Goal: Task Accomplishment & Management: Manage account settings

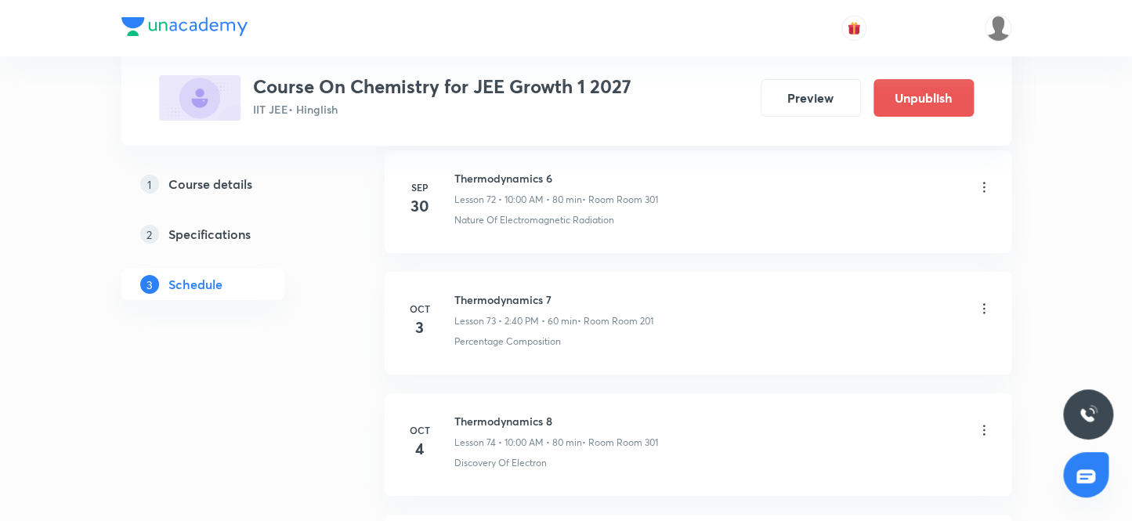
scroll to position [9928, 0]
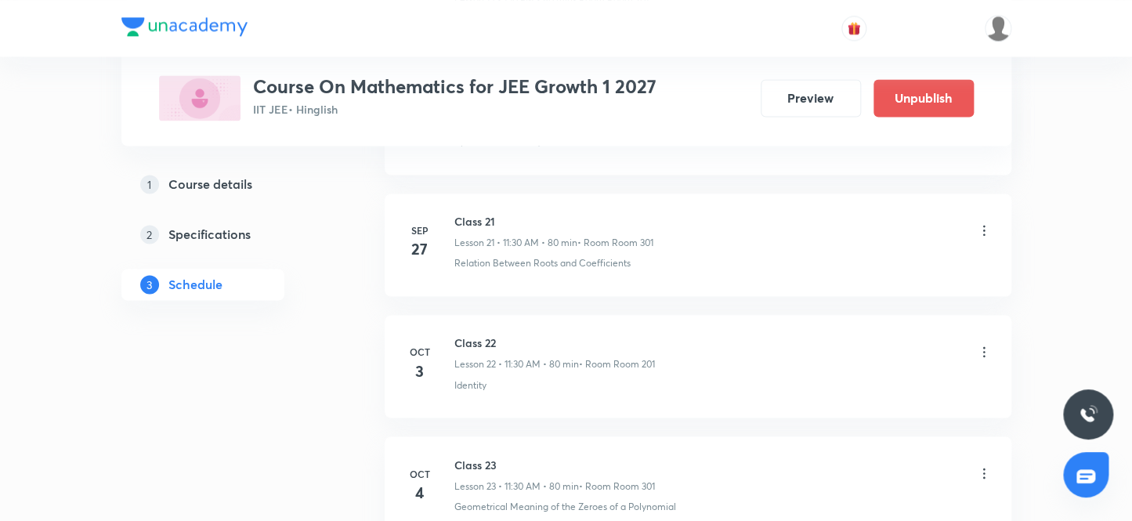
scroll to position [3523, 0]
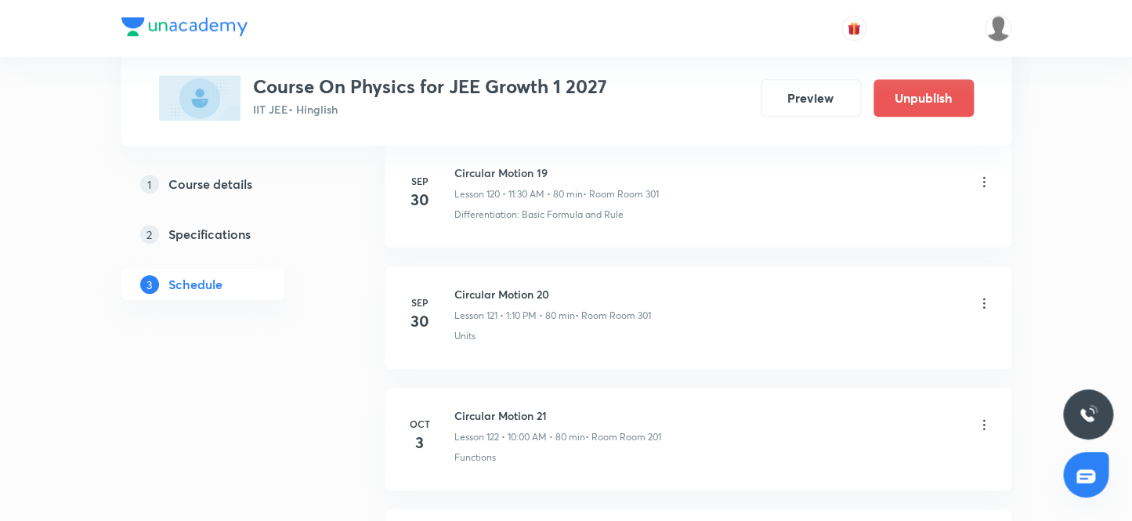
scroll to position [15870, 0]
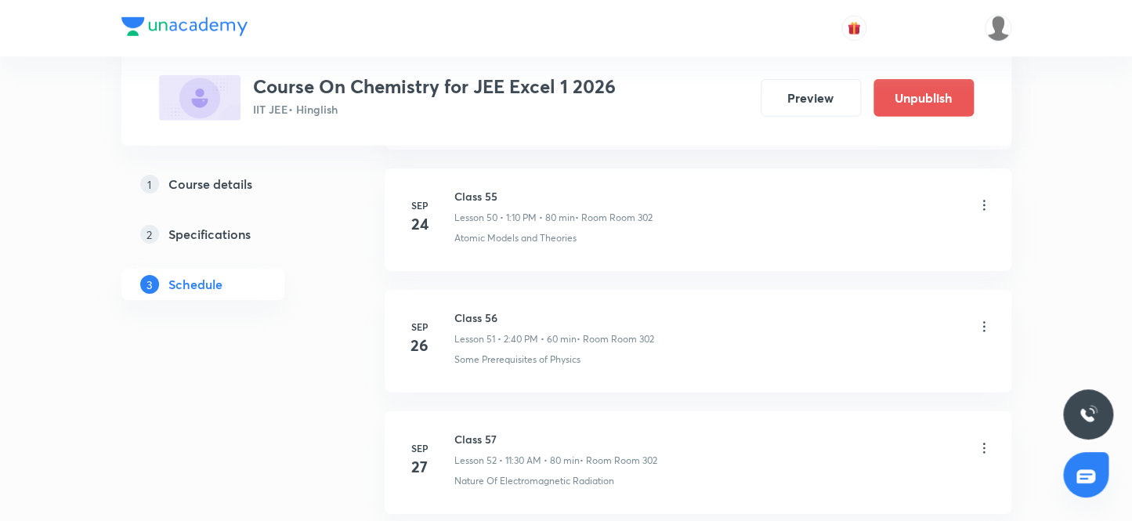
scroll to position [7503, 0]
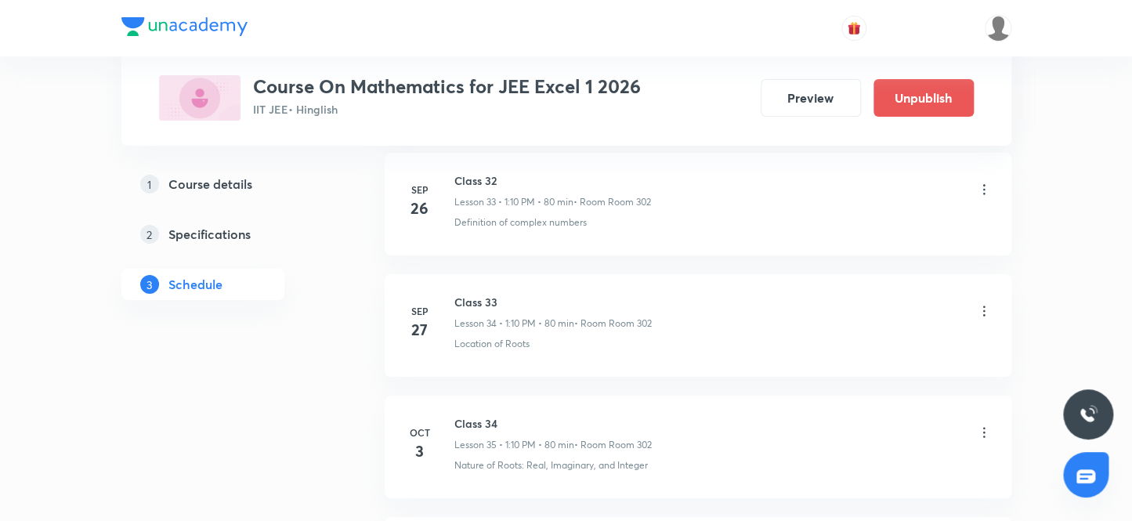
scroll to position [5099, 0]
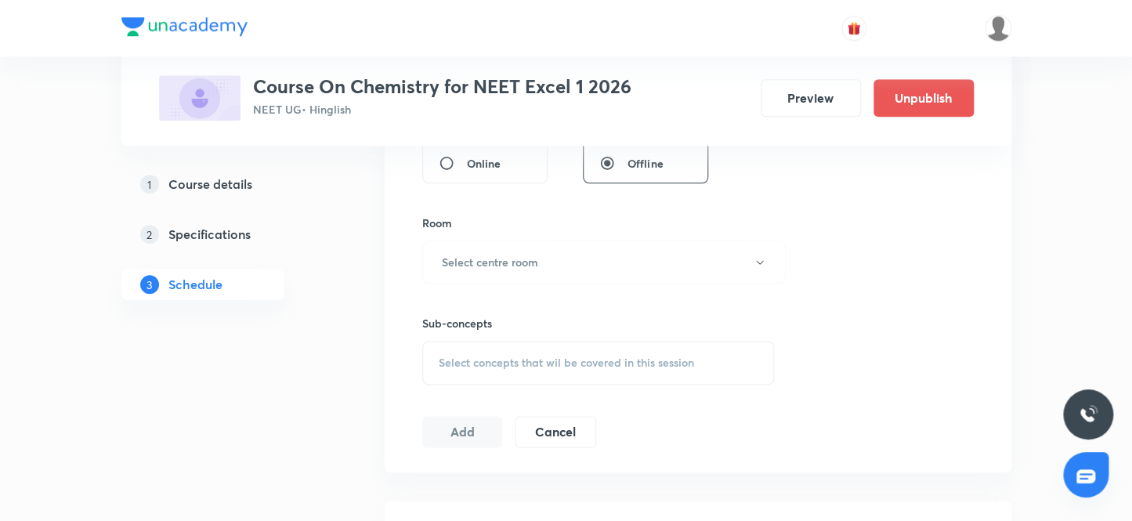
scroll to position [1340, 0]
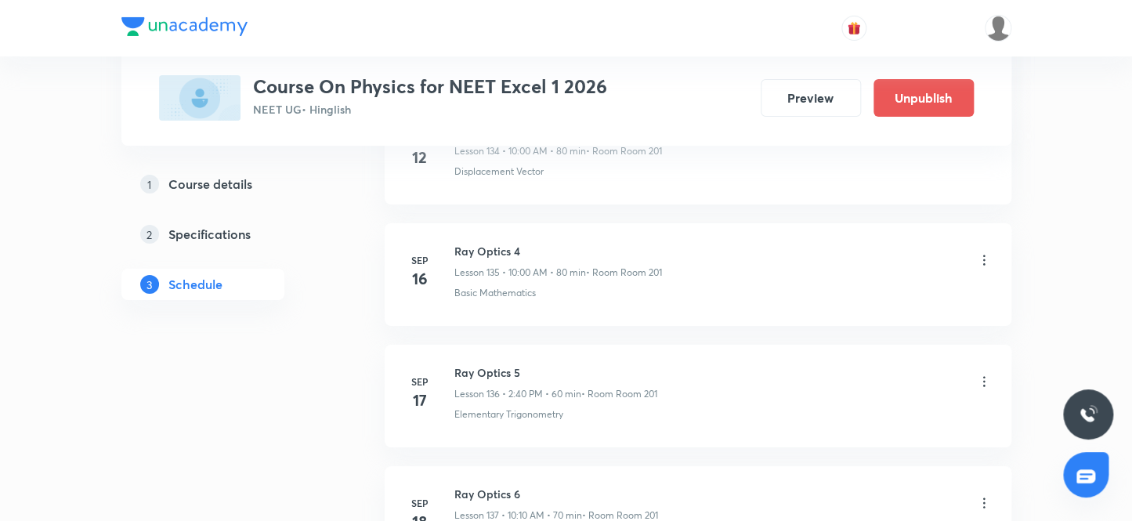
scroll to position [18417, 0]
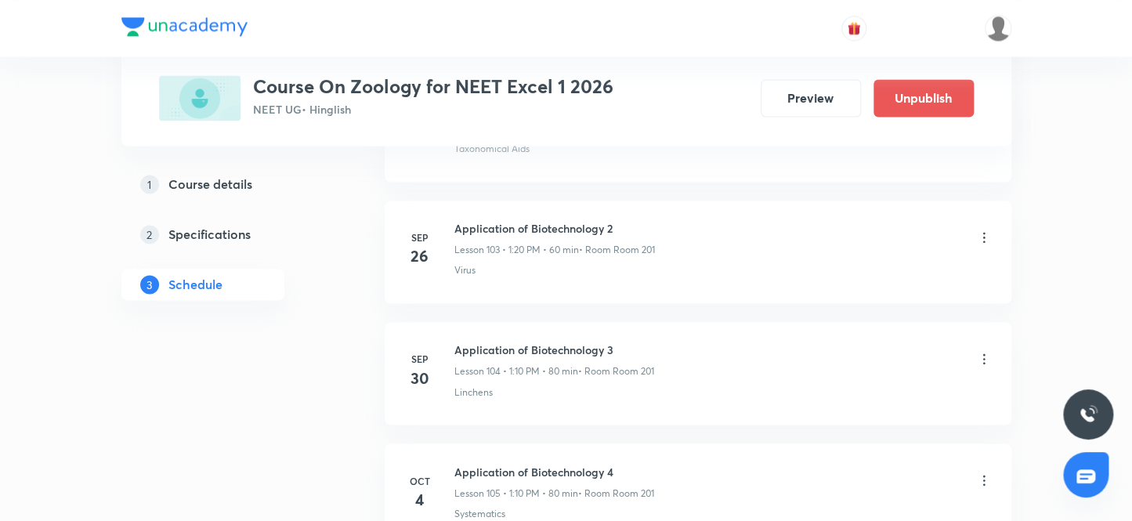
scroll to position [13467, 0]
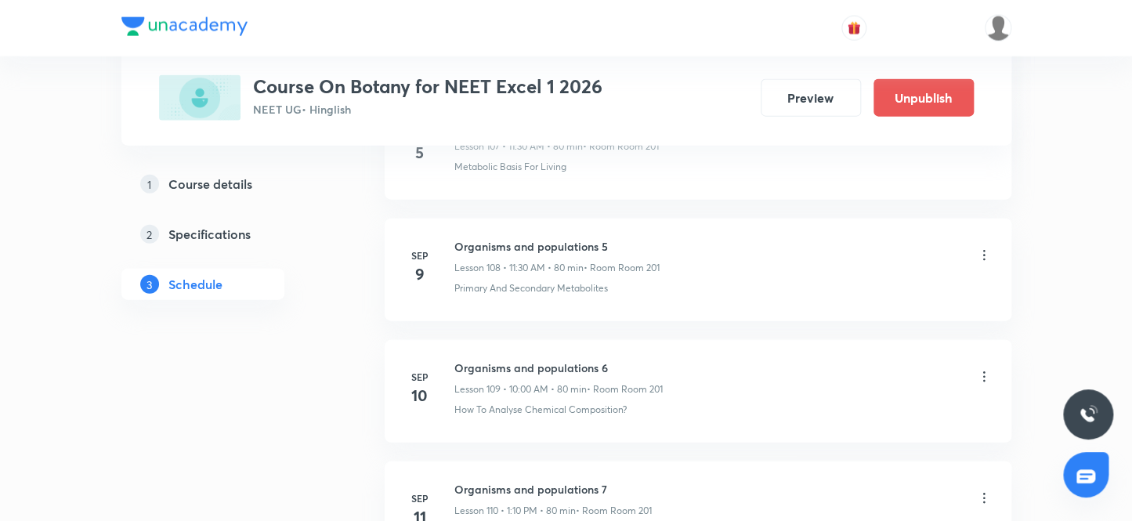
scroll to position [15528, 0]
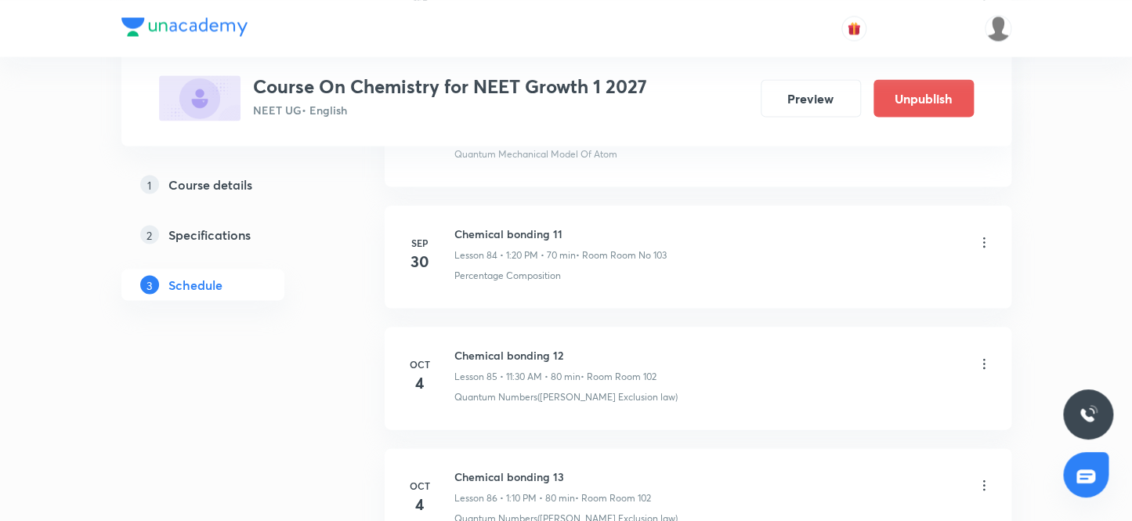
scroll to position [11262, 0]
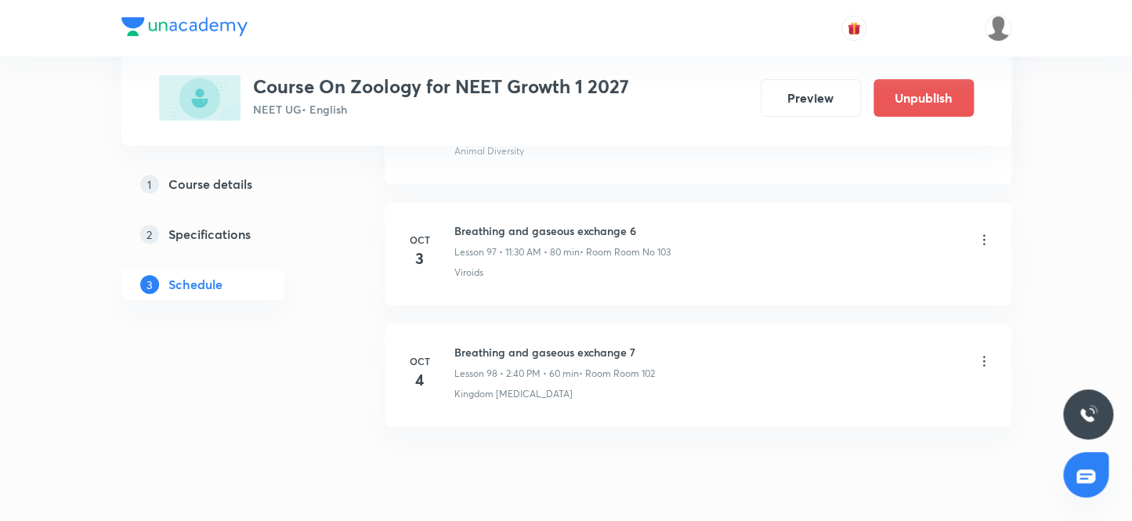
scroll to position [12618, 0]
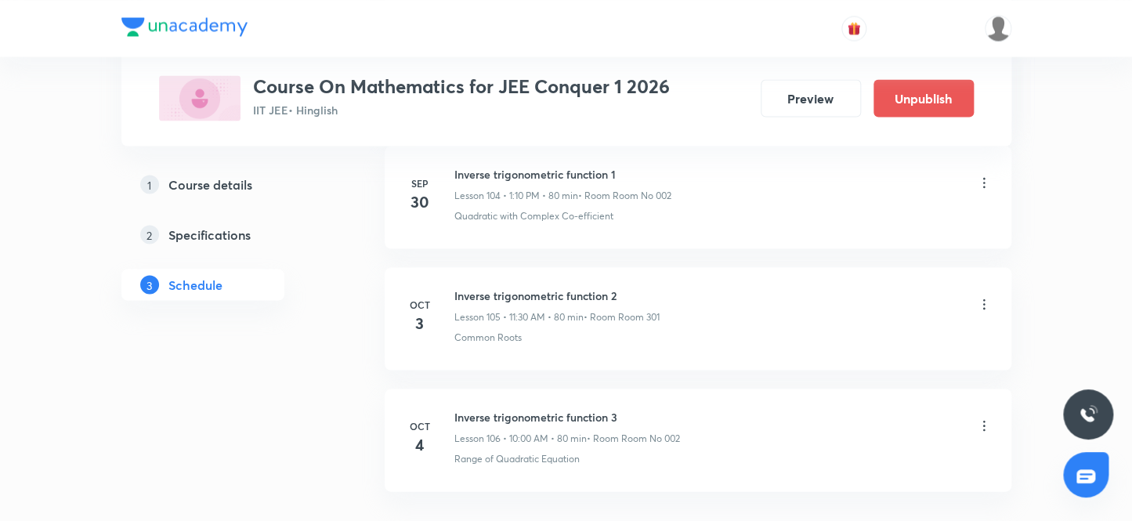
scroll to position [13687, 0]
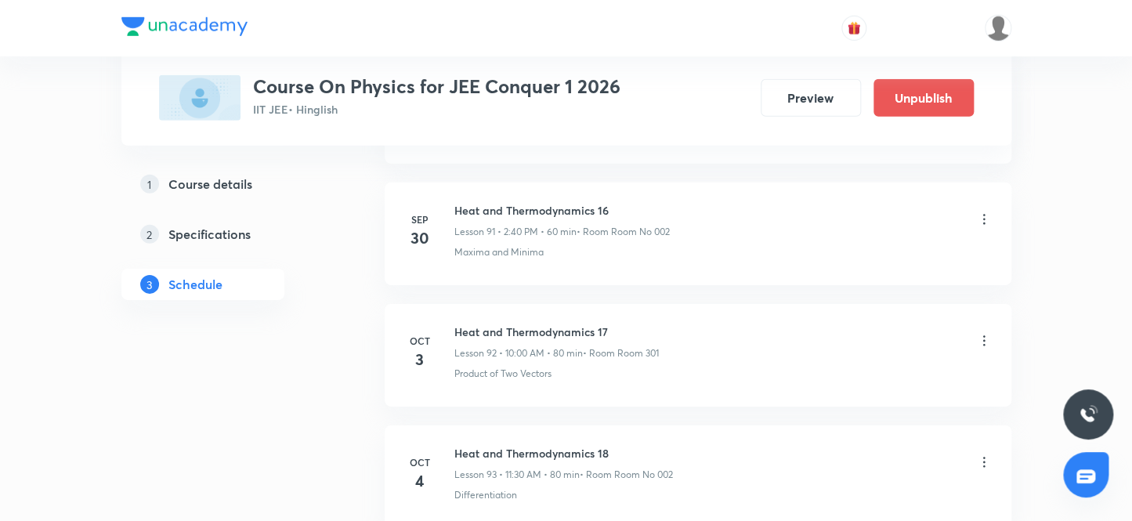
scroll to position [12010, 0]
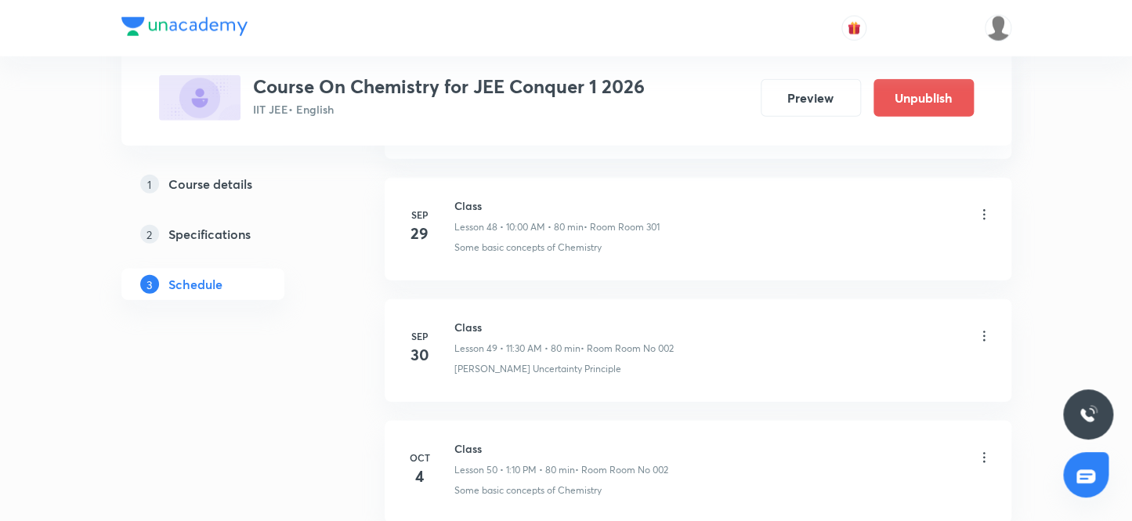
scroll to position [6797, 0]
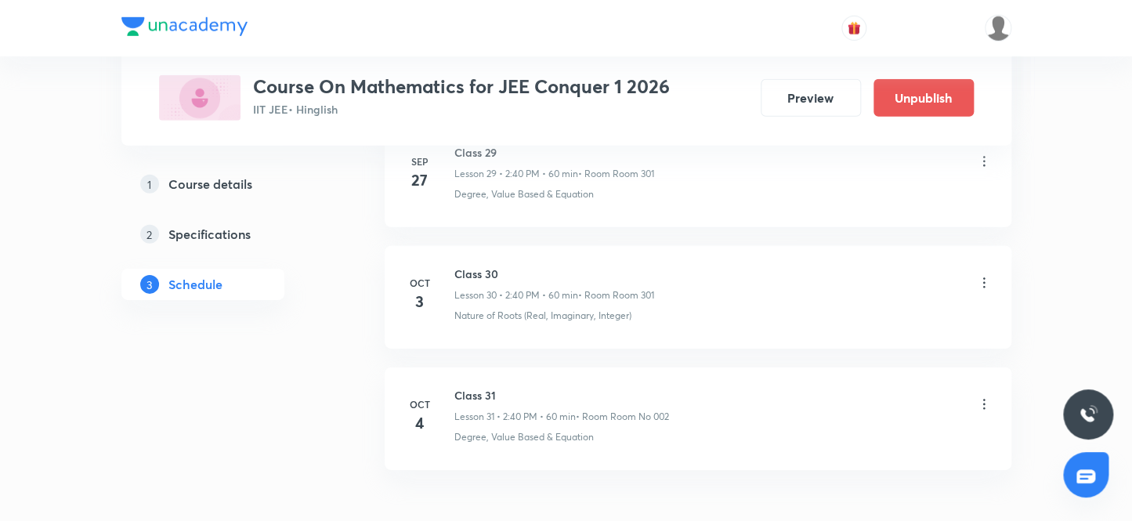
scroll to position [4493, 0]
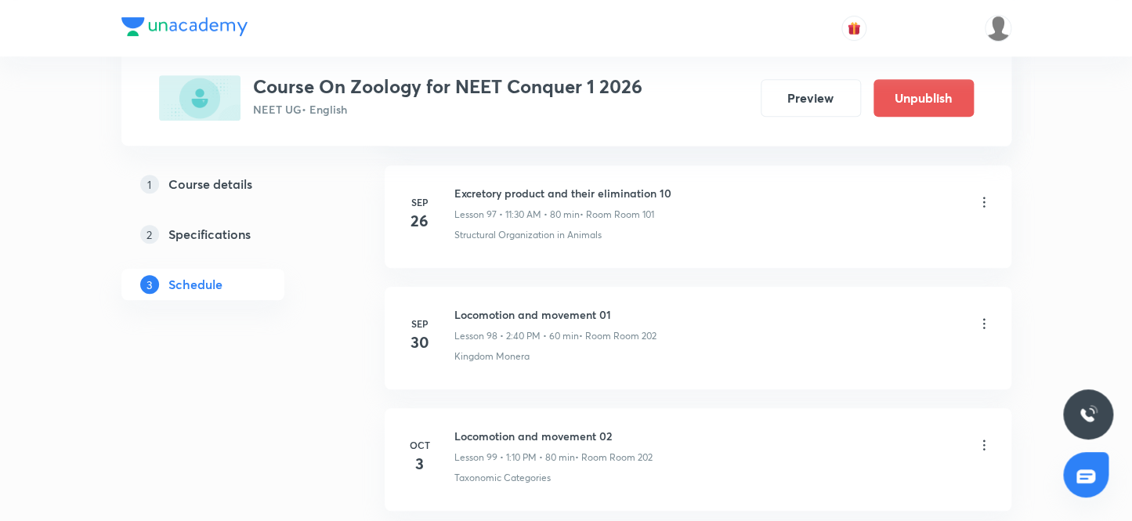
scroll to position [12960, 0]
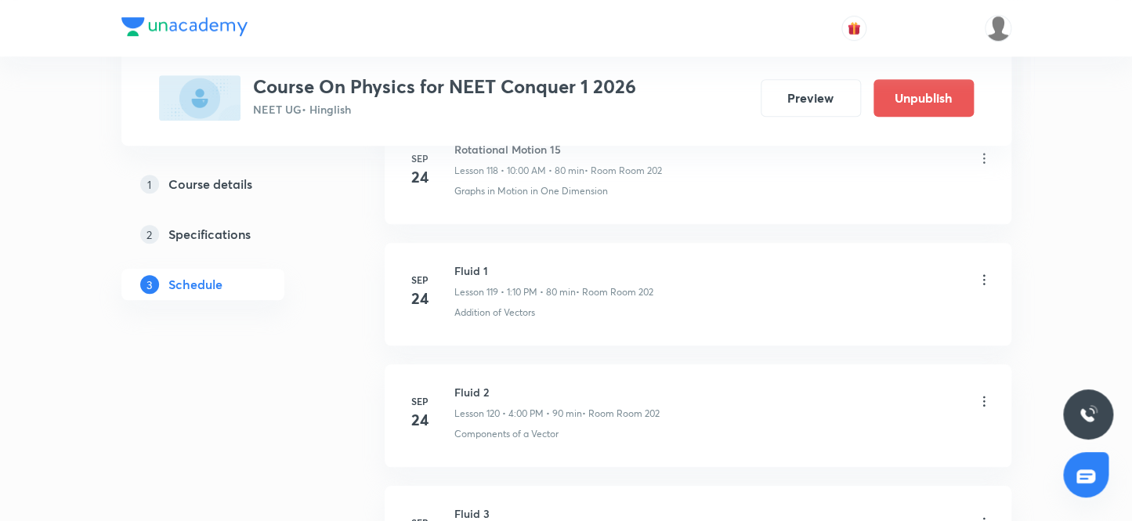
scroll to position [16476, 0]
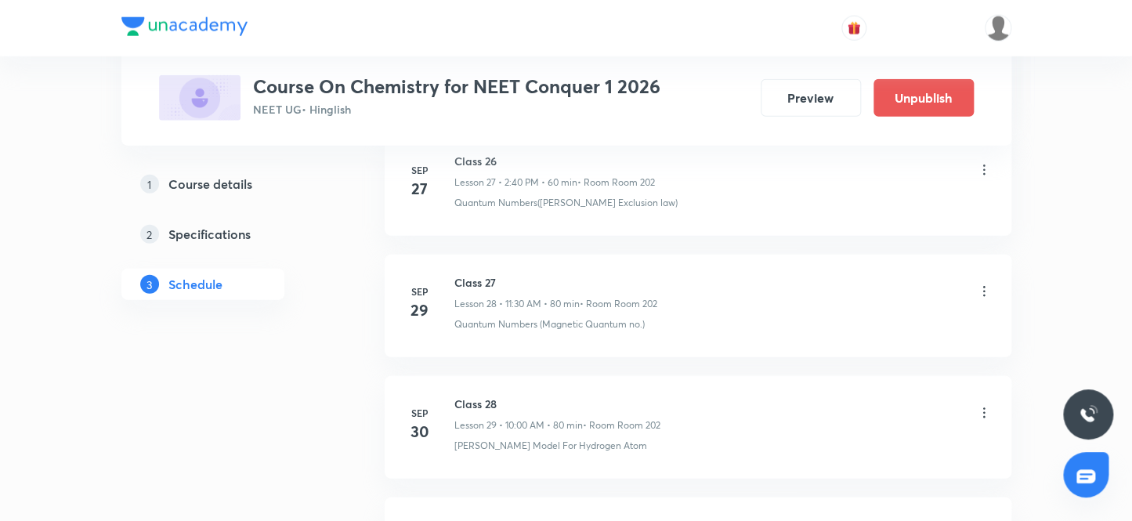
scroll to position [4372, 0]
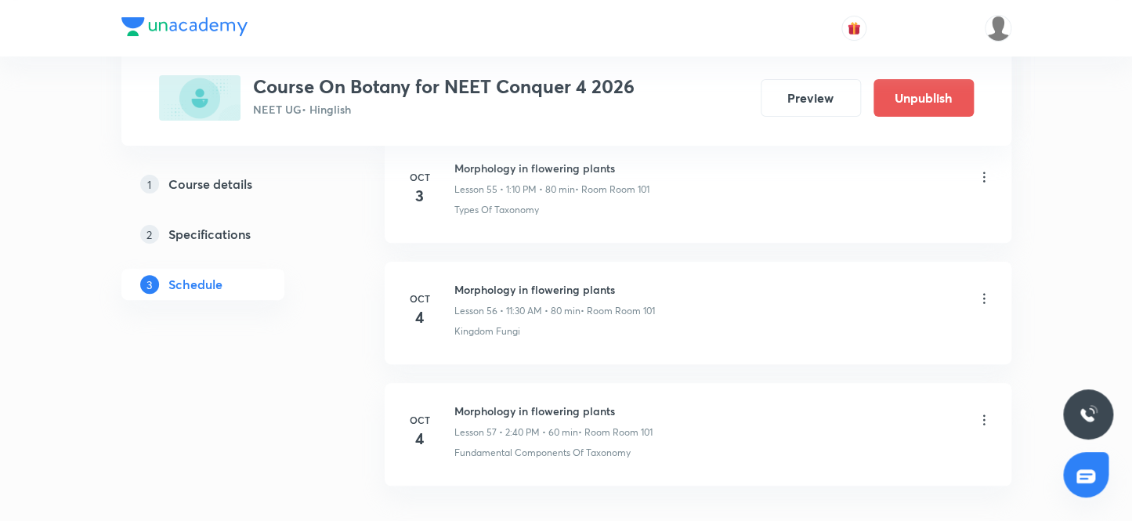
scroll to position [7646, 0]
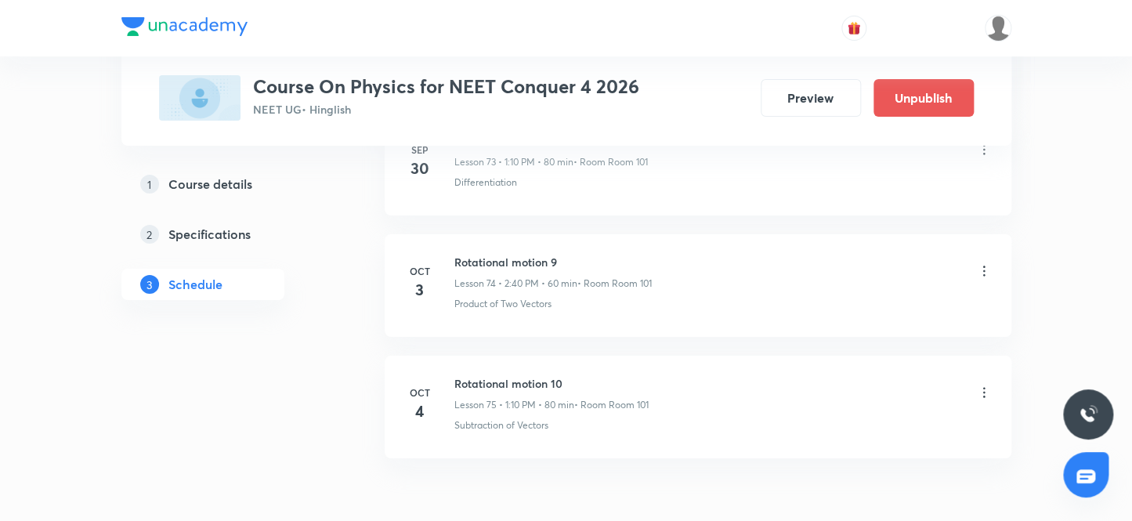
scroll to position [9828, 0]
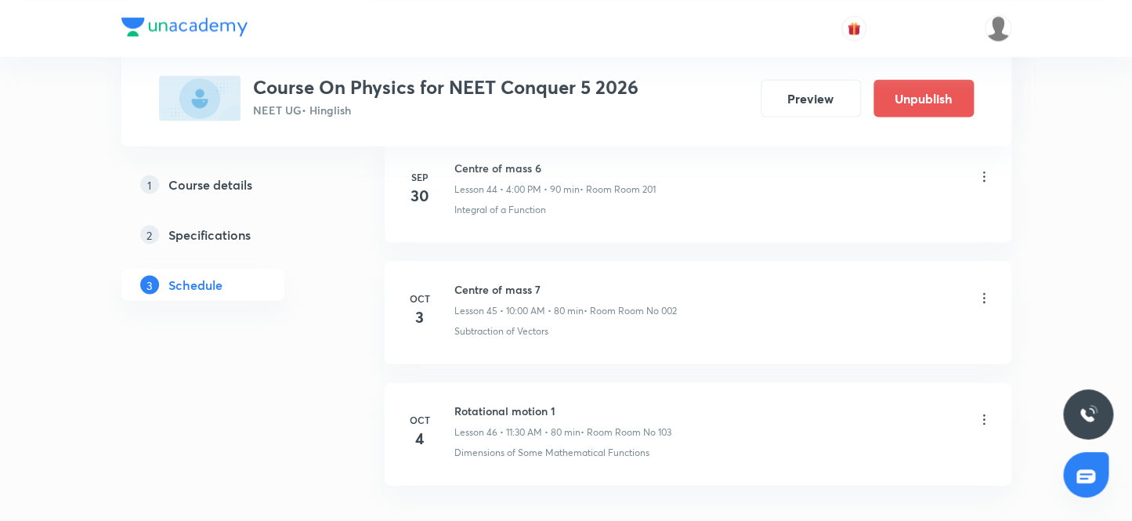
scroll to position [6312, 0]
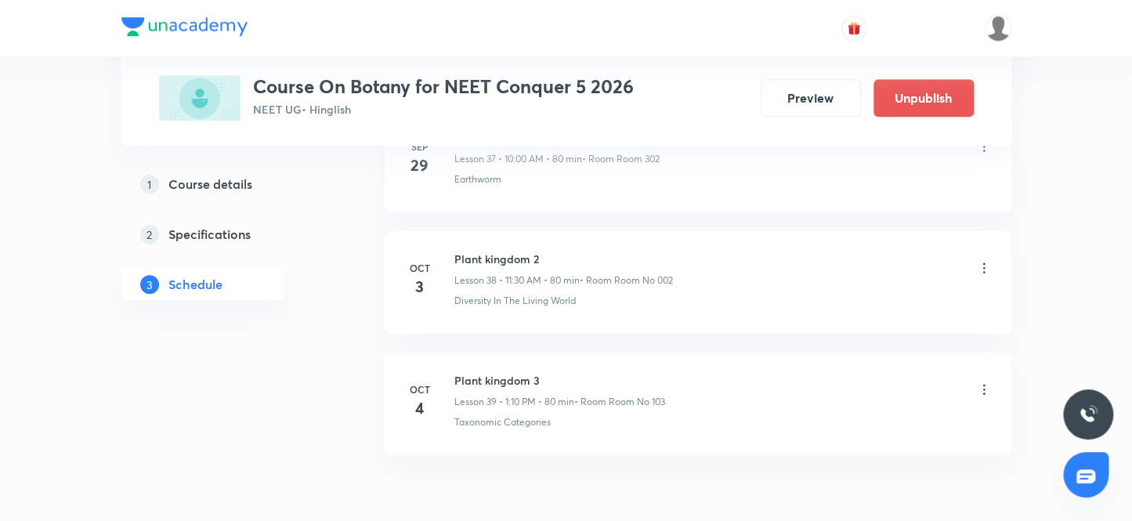
scroll to position [5463, 0]
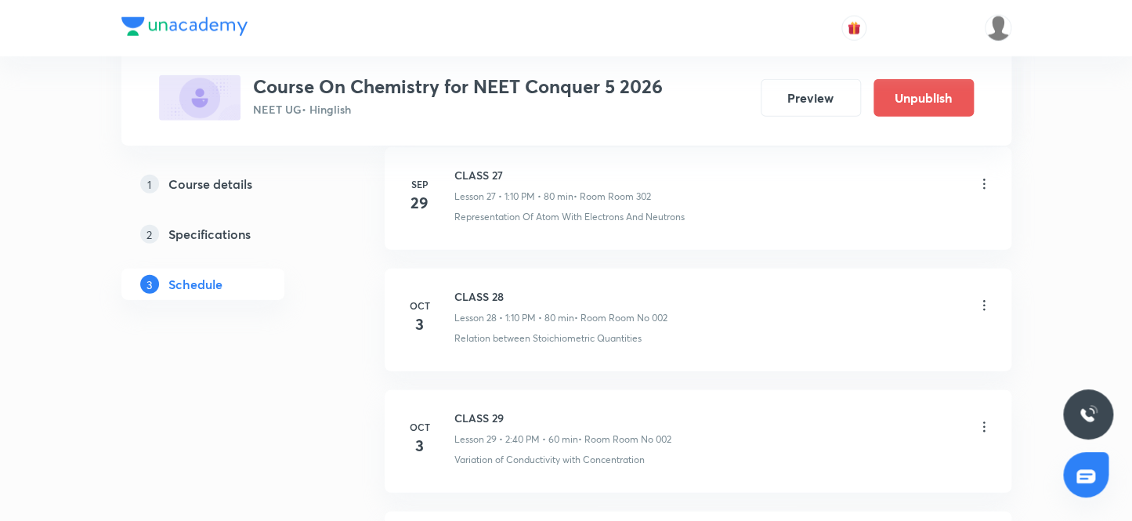
scroll to position [4372, 0]
